Goal: Information Seeking & Learning: Learn about a topic

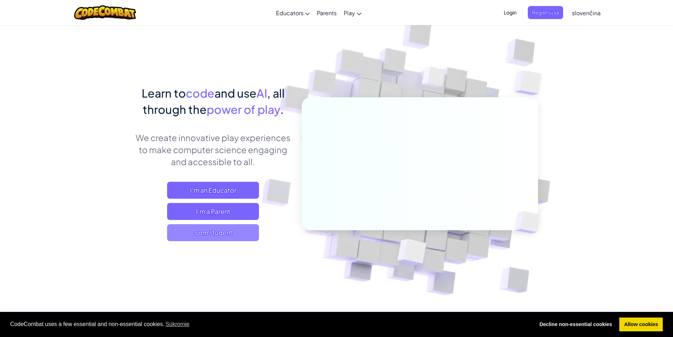
click at [220, 234] on span "Som študent" at bounding box center [213, 232] width 92 height 17
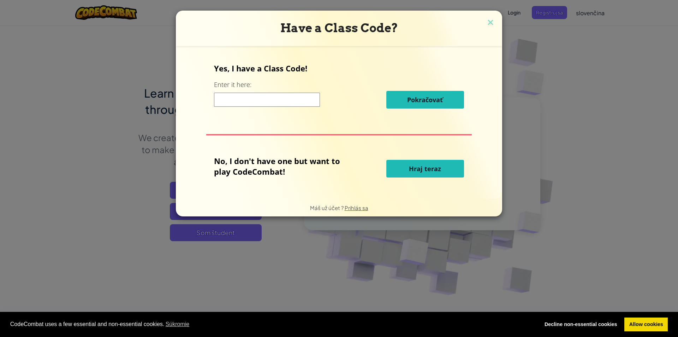
click at [266, 92] on div "Pokračovať" at bounding box center [339, 100] width 250 height 18
click at [268, 97] on input at bounding box center [267, 100] width 106 height 14
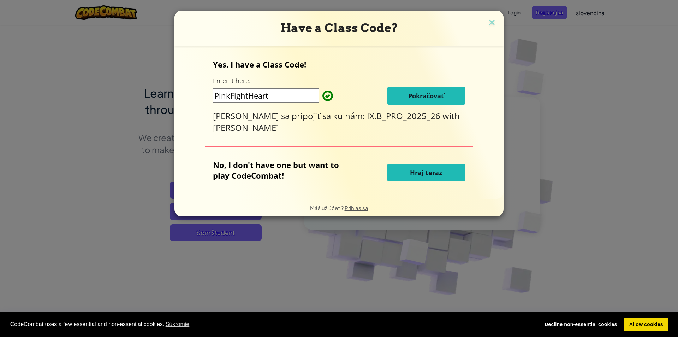
type input "PinkFightHeart"
click at [437, 94] on span "Pokračovať" at bounding box center [426, 95] width 36 height 8
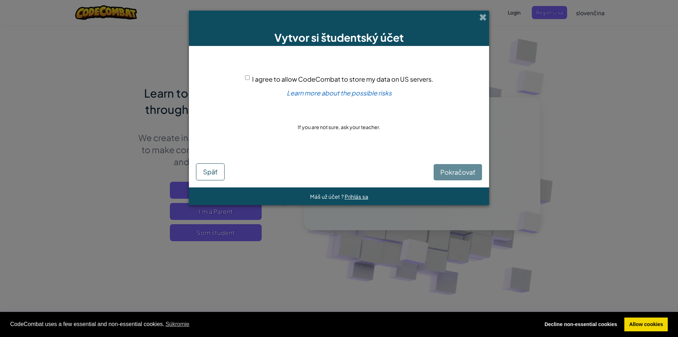
click at [248, 76] on input "I agree to allow CodeCombat to store my data on US servers." at bounding box center [247, 77] width 5 height 5
checkbox input "true"
click at [457, 170] on span "Pokračovať" at bounding box center [457, 172] width 35 height 8
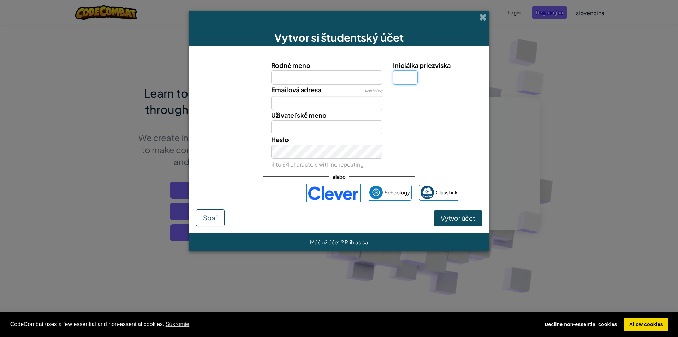
click at [412, 81] on input "Iniciálka priezviska" at bounding box center [405, 77] width 25 height 14
type input "K"
click at [305, 84] on input "Rodné meno" at bounding box center [327, 77] width 112 height 14
type input "Simona"
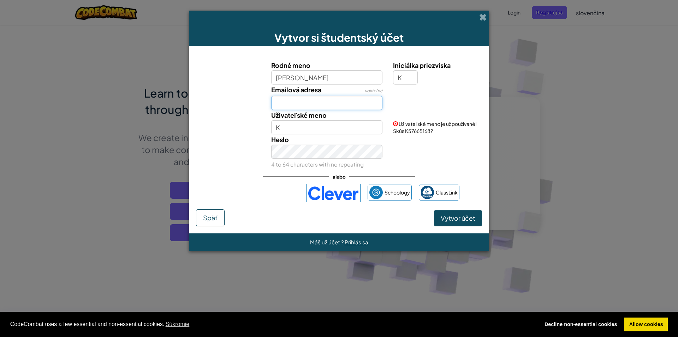
type input "SimonaK"
click at [333, 103] on input "Emailová adresa" at bounding box center [327, 103] width 112 height 14
type input "kozarova.simi@gmail.com"
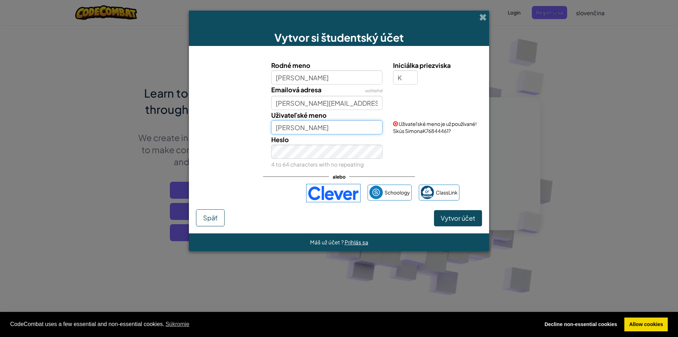
click at [319, 122] on input "SimonaK" at bounding box center [327, 127] width 112 height 14
type input "Simnonka"
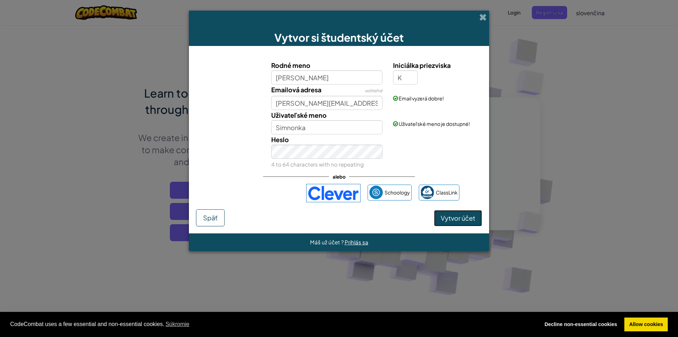
click at [466, 219] on span "Vytvor účet" at bounding box center [458, 218] width 35 height 8
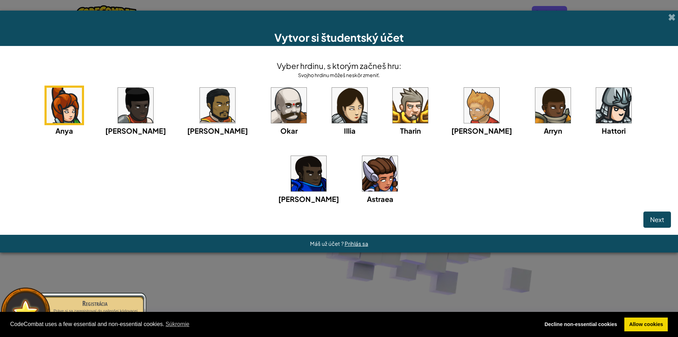
click at [326, 156] on img at bounding box center [308, 173] width 35 height 35
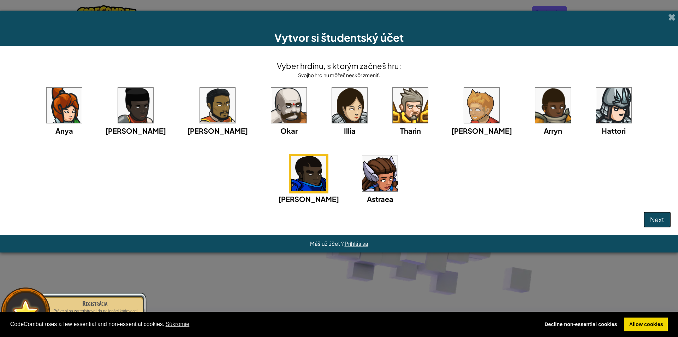
click at [647, 215] on button "Next" at bounding box center [658, 219] width 28 height 16
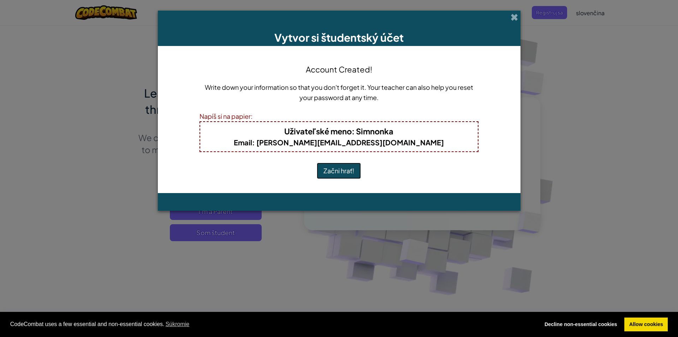
click at [338, 169] on button "Začni hrať!" at bounding box center [339, 170] width 44 height 16
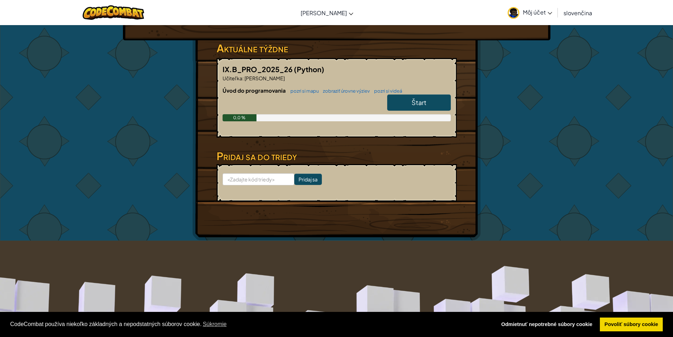
scroll to position [106, 0]
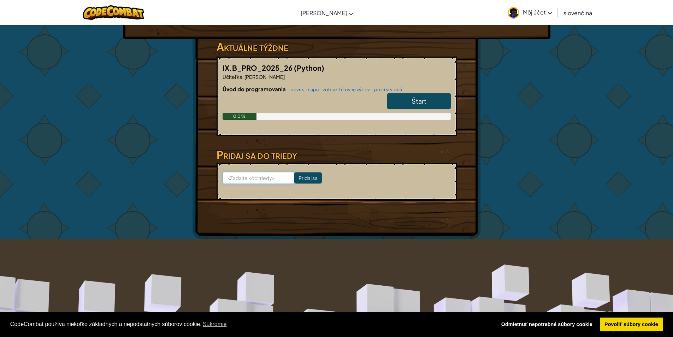
click at [252, 178] on input at bounding box center [259, 178] width 72 height 12
click at [633, 324] on font "Povoliť súbory cookie" at bounding box center [631, 324] width 54 height 6
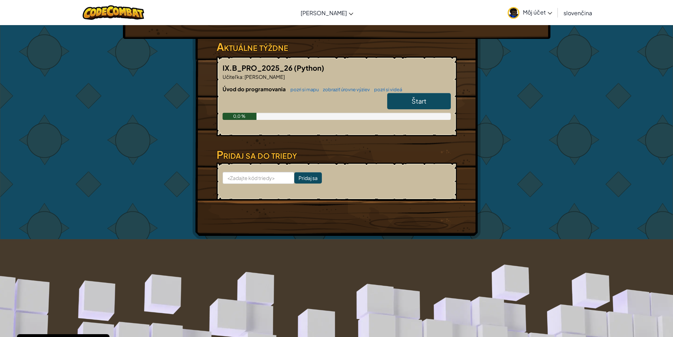
click at [398, 107] on link "Štart" at bounding box center [419, 101] width 64 height 16
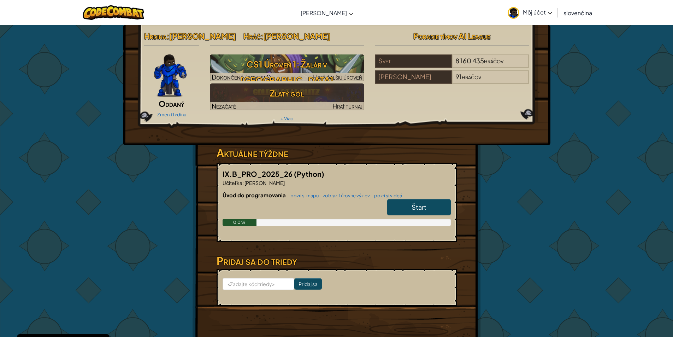
select select "sk"
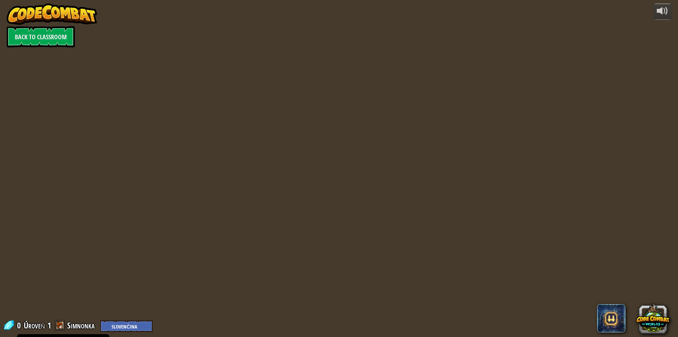
select select "sk"
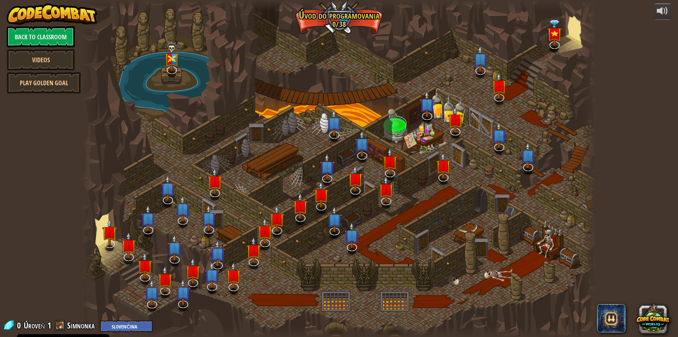
select select "sk"
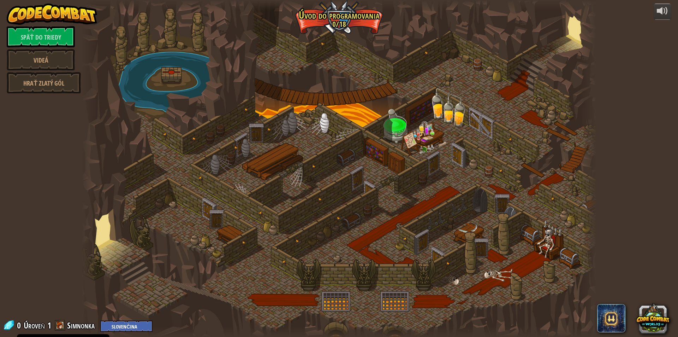
select select "sk"
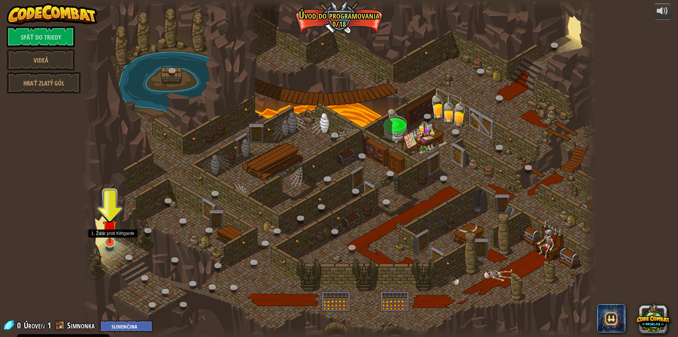
click at [109, 239] on img at bounding box center [110, 227] width 14 height 32
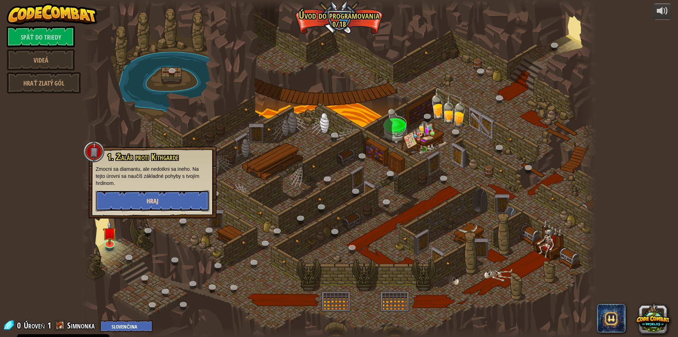
click at [138, 197] on button "Hraj" at bounding box center [153, 200] width 114 height 21
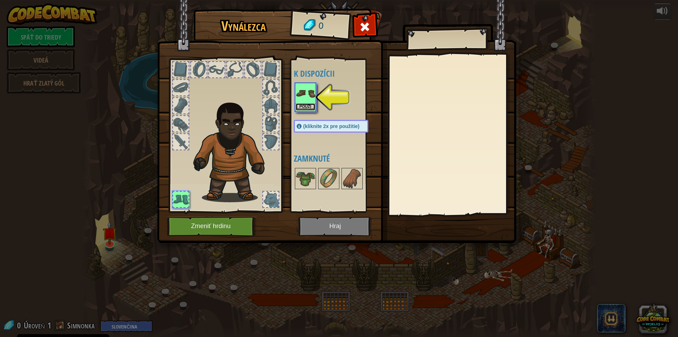
click at [309, 106] on font "Použi" at bounding box center [306, 106] width 12 height 4
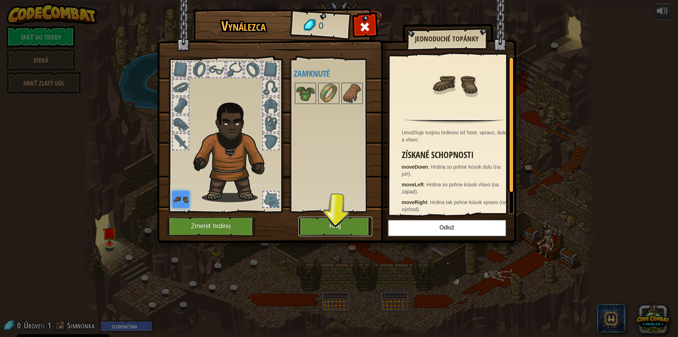
click at [324, 230] on button "Hraj" at bounding box center [335, 226] width 74 height 19
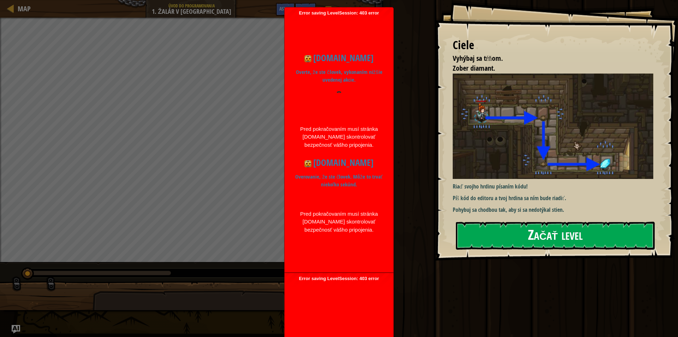
click at [519, 231] on button "Začať level" at bounding box center [555, 235] width 199 height 28
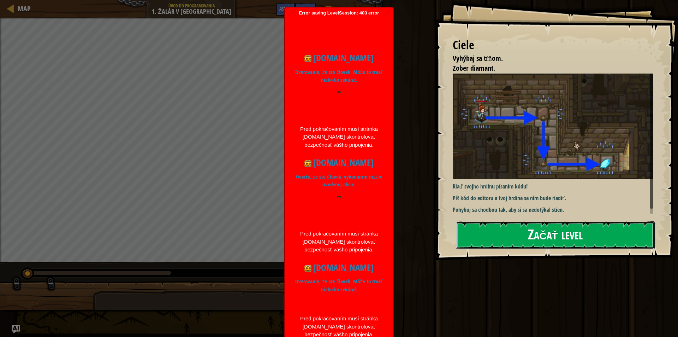
click at [477, 231] on button "Začať level" at bounding box center [555, 235] width 199 height 28
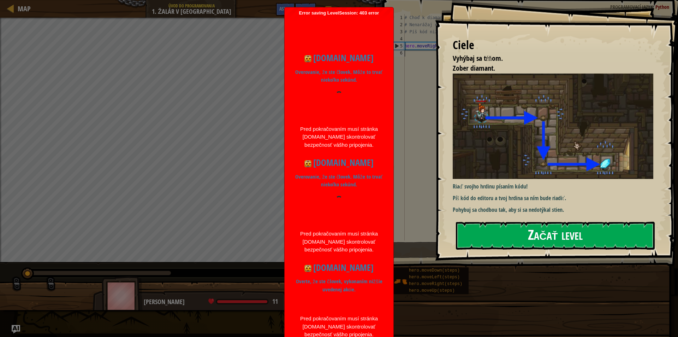
click at [520, 232] on button "Začať level" at bounding box center [555, 235] width 199 height 28
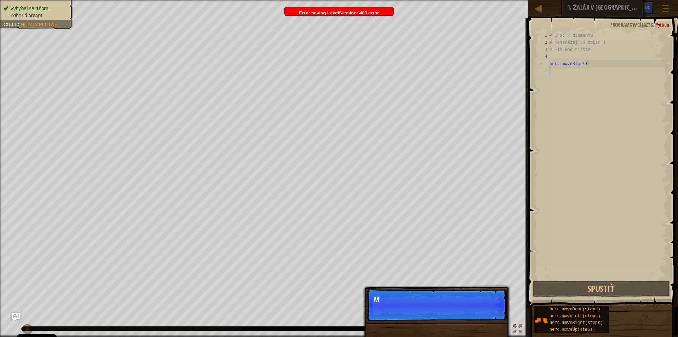
click at [483, 311] on p "Preskoč (esc) Pokračovať M" at bounding box center [437, 305] width 140 height 32
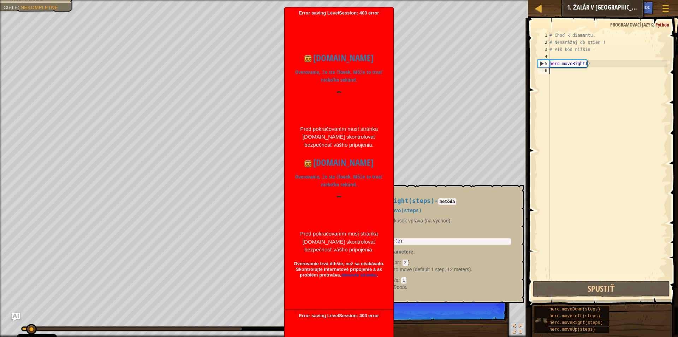
scroll to position [3, 0]
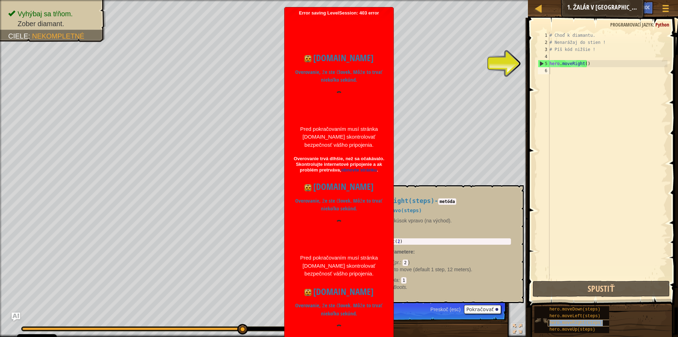
click at [583, 321] on span "hero.moveRight(steps)" at bounding box center [576, 322] width 53 height 5
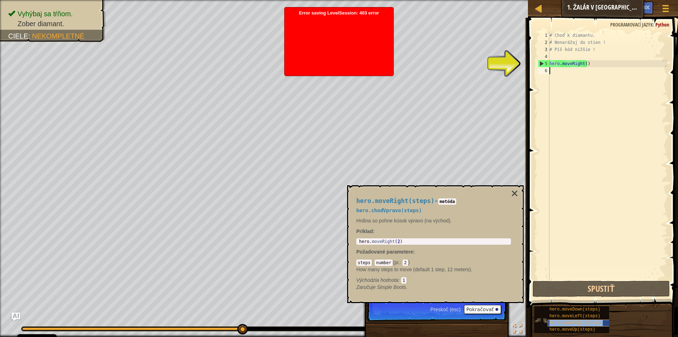
click at [588, 321] on span "hero.moveRight(steps)" at bounding box center [576, 322] width 53 height 5
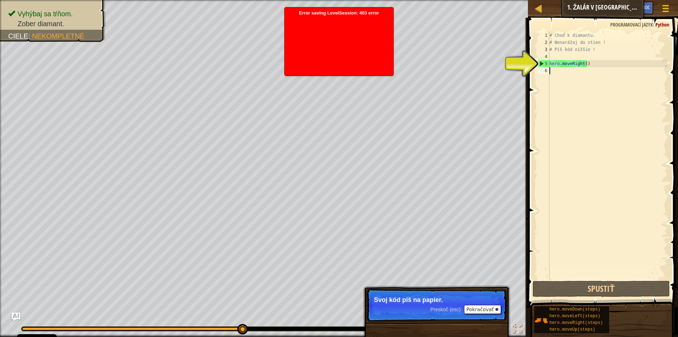
click at [589, 297] on span at bounding box center [604, 152] width 156 height 310
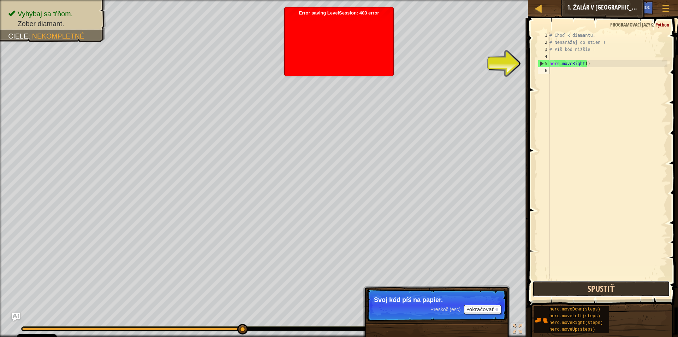
click at [587, 294] on button "Spustiť" at bounding box center [601, 288] width 137 height 16
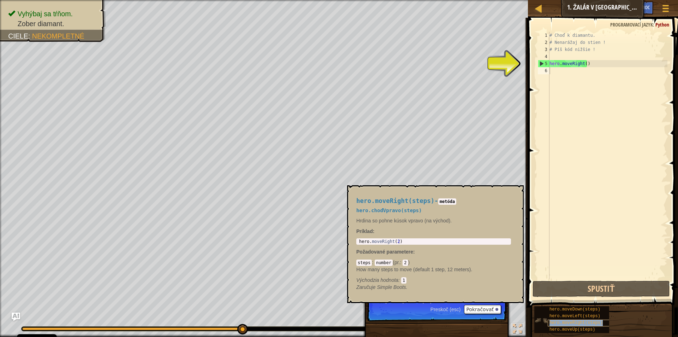
click at [566, 323] on span "hero.moveRight(steps)" at bounding box center [576, 322] width 53 height 5
